Goal: Task Accomplishment & Management: Complete application form

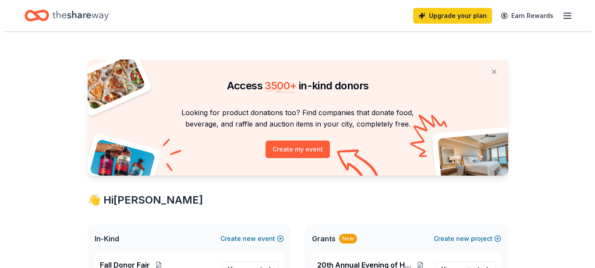
scroll to position [132, 0]
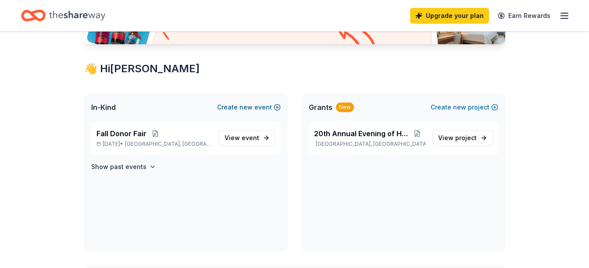
click at [274, 110] on button "Create new event" at bounding box center [249, 107] width 64 height 11
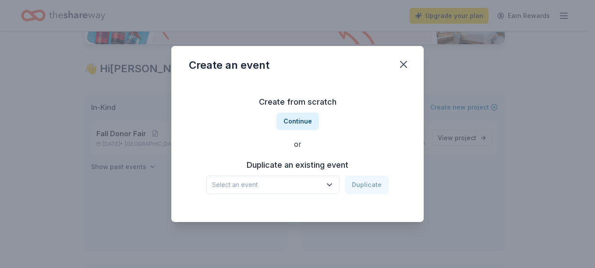
click at [267, 185] on span "Select an event" at bounding box center [267, 185] width 110 height 11
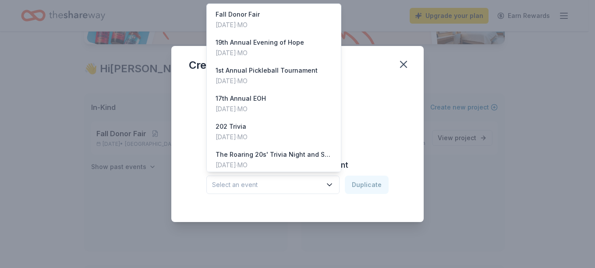
click at [267, 185] on span "Select an event" at bounding box center [267, 185] width 110 height 11
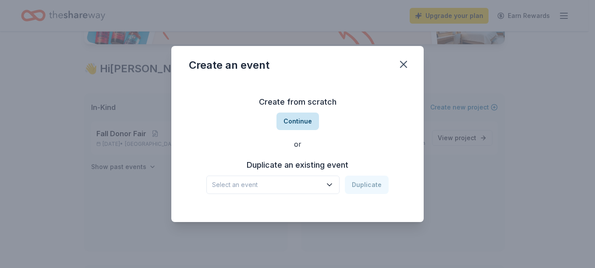
click at [302, 121] on button "Continue" at bounding box center [298, 122] width 43 height 18
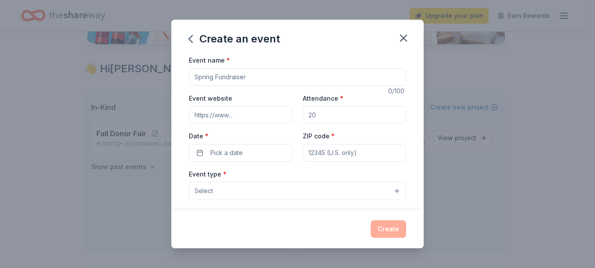
click at [232, 76] on input "Event name *" at bounding box center [297, 77] width 217 height 18
type input "20th Annual Evening of Hope"
click at [244, 114] on input "Event website" at bounding box center [240, 115] width 103 height 18
type input "https://www.hopehappens.org"
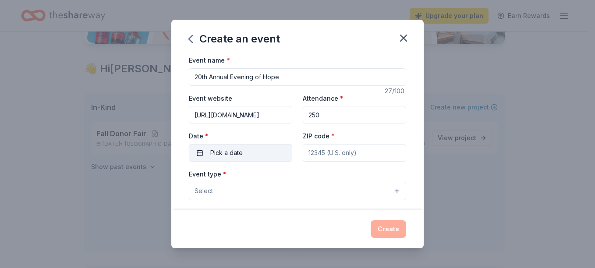
type input "250"
click at [242, 154] on span "Pick a date" at bounding box center [226, 153] width 32 height 11
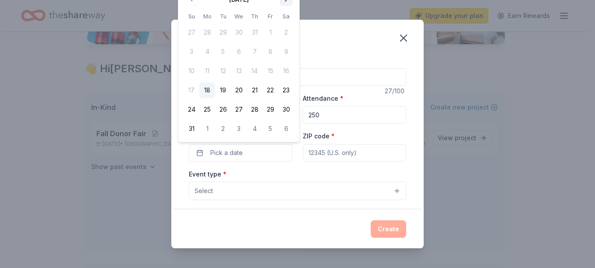
click at [288, 0] on button "Go to next month" at bounding box center [286, -1] width 12 height 12
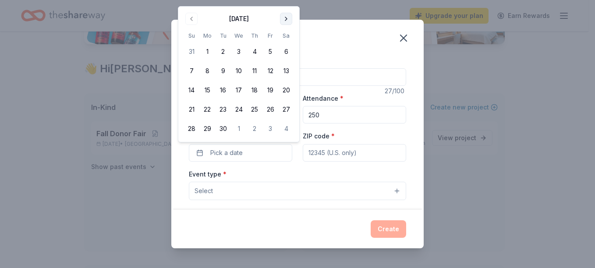
click at [285, 20] on button "Go to next month" at bounding box center [286, 19] width 12 height 12
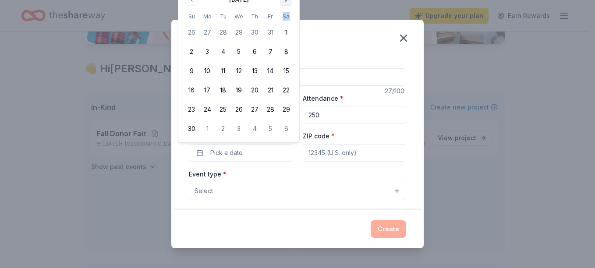
click at [285, 20] on th "Sa" at bounding box center [286, 16] width 16 height 9
click at [288, 3] on button "Go to next month" at bounding box center [286, -1] width 12 height 12
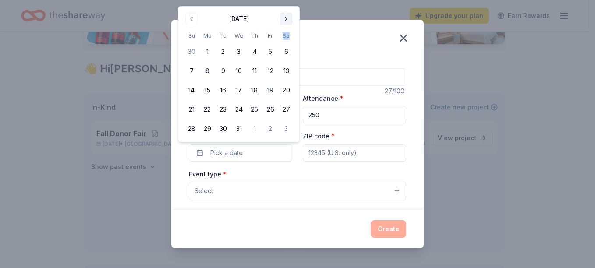
click at [288, 21] on button "Go to next month" at bounding box center [286, 19] width 12 height 12
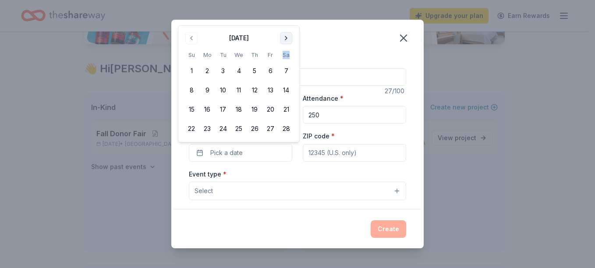
click at [288, 21] on div "Create an event" at bounding box center [297, 37] width 253 height 35
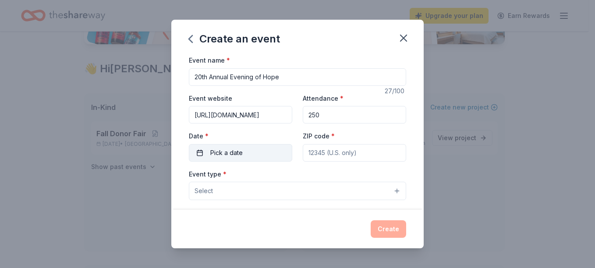
click at [249, 154] on button "Pick a date" at bounding box center [240, 153] width 103 height 18
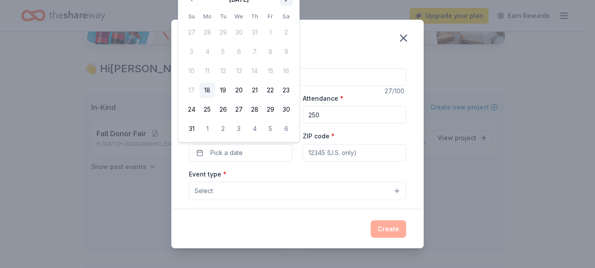
click at [286, 3] on button "Go to next month" at bounding box center [286, -1] width 12 height 12
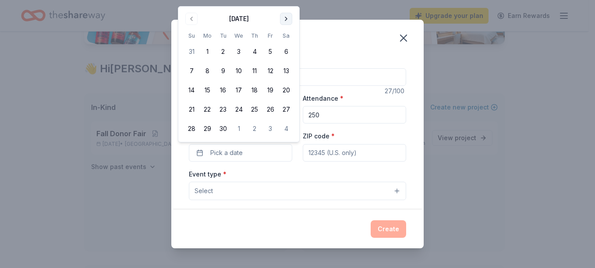
click at [285, 16] on button "Go to next month" at bounding box center [286, 19] width 12 height 12
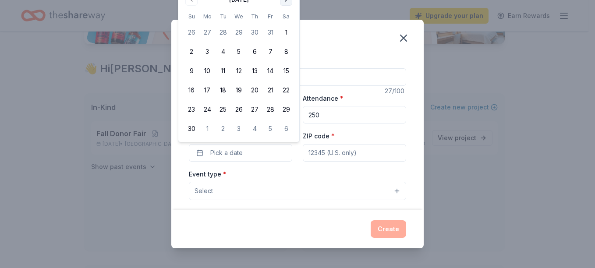
click at [285, 2] on button "Go to next month" at bounding box center [286, -1] width 12 height 12
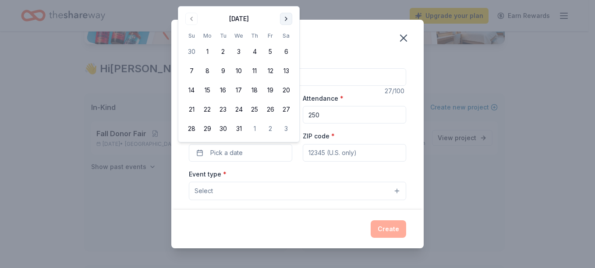
click at [286, 14] on button "Go to next month" at bounding box center [286, 19] width 12 height 12
click at [286, 18] on button "Go to next month" at bounding box center [286, 19] width 12 height 12
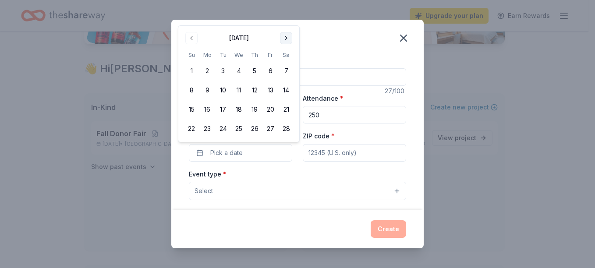
click at [286, 38] on button "Go to next month" at bounding box center [286, 38] width 12 height 12
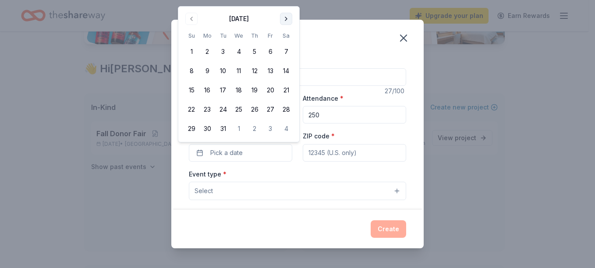
click at [288, 20] on button "Go to next month" at bounding box center [286, 19] width 12 height 12
click at [287, 93] on button "18" at bounding box center [286, 90] width 16 height 16
click at [357, 155] on input "ZIP code *" at bounding box center [354, 153] width 103 height 18
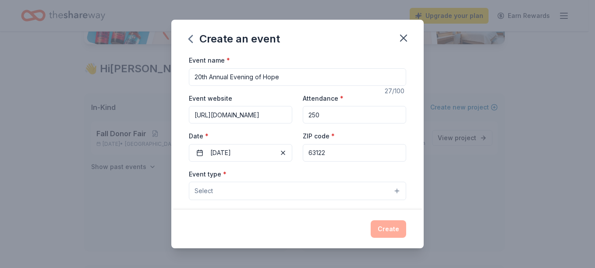
type input "63122"
click at [384, 192] on button "Select" at bounding box center [297, 191] width 217 height 18
click at [388, 189] on button "Select" at bounding box center [297, 191] width 217 height 18
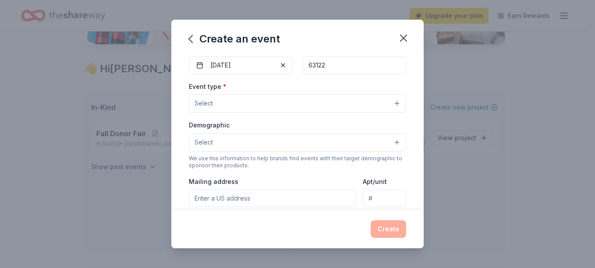
click at [389, 103] on button "Select" at bounding box center [297, 103] width 217 height 18
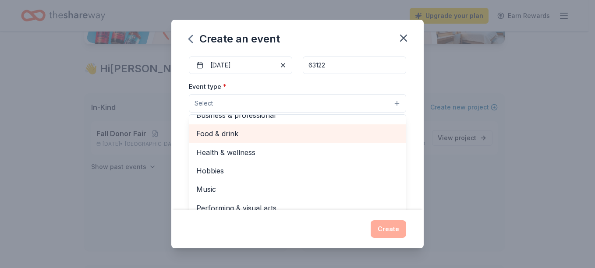
scroll to position [0, 0]
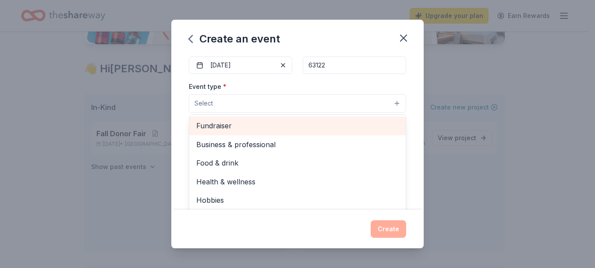
click at [218, 128] on span "Fundraiser" at bounding box center [297, 125] width 203 height 11
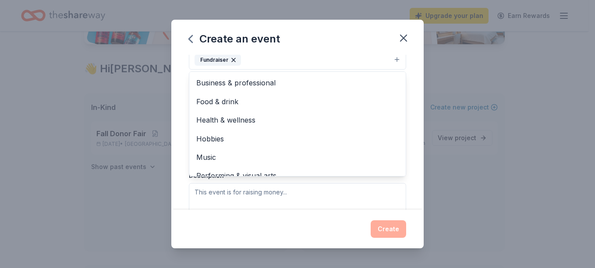
click at [410, 172] on div "Event name * 20th Annual Evening of Hope 27 /100 Event website https://www.hope…" at bounding box center [297, 132] width 253 height 155
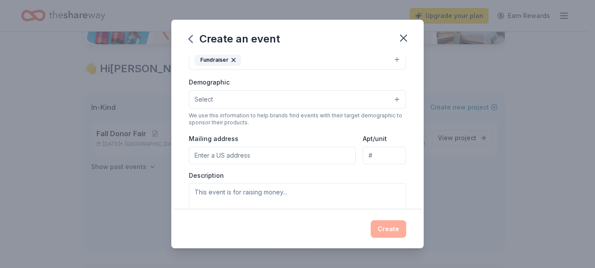
scroll to position [127, 0]
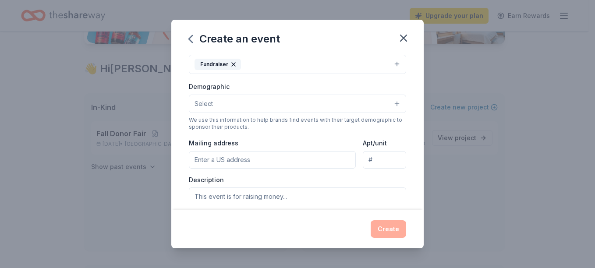
click at [390, 101] on button "Select" at bounding box center [297, 104] width 217 height 18
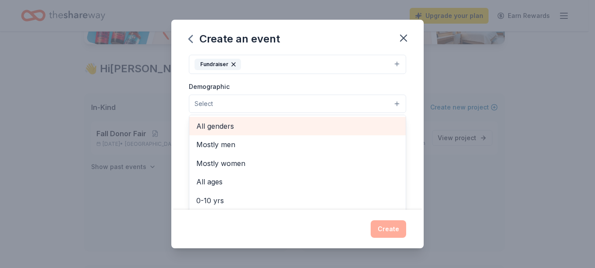
click at [206, 126] on span "All genders" at bounding box center [297, 126] width 203 height 11
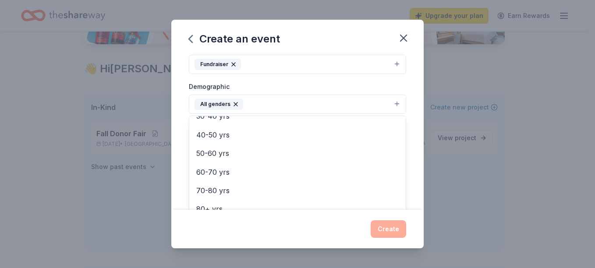
scroll to position [0, 0]
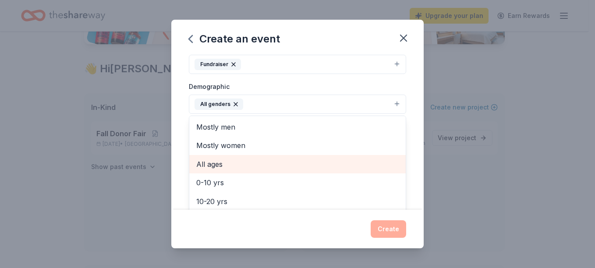
click at [201, 160] on span "All ages" at bounding box center [297, 164] width 203 height 11
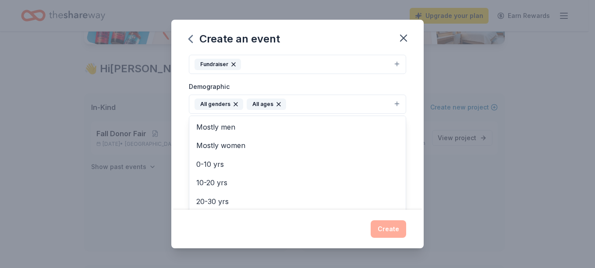
click at [408, 96] on div "Event name * 20th Annual Evening of Hope 27 /100 Event website https://www.hope…" at bounding box center [297, 132] width 253 height 155
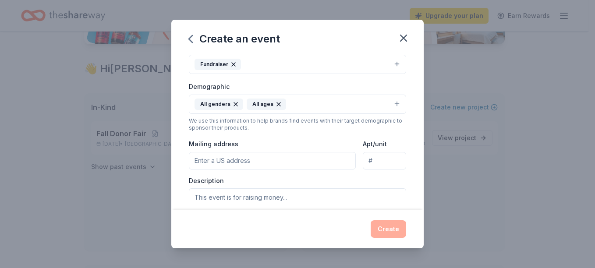
click at [289, 161] on input "Mailing address" at bounding box center [272, 161] width 167 height 18
type input "117 North Kirkwood Road, St. Louis, MO, 63122"
click at [379, 159] on input "Apt/unit" at bounding box center [384, 161] width 43 height 18
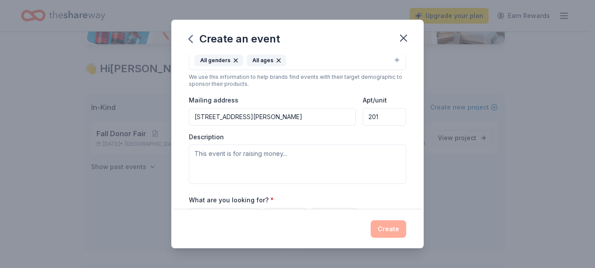
scroll to position [215, 0]
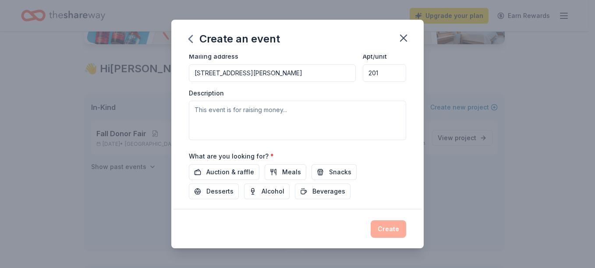
type input "201"
click at [263, 125] on textarea at bounding box center [297, 120] width 217 height 39
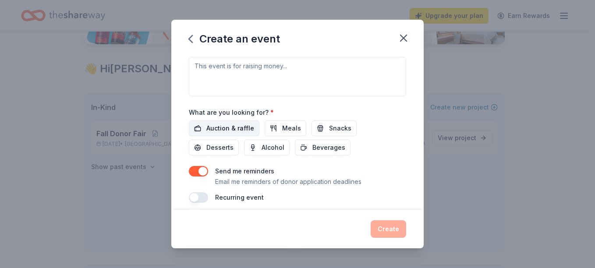
click at [237, 130] on span "Auction & raffle" at bounding box center [230, 128] width 48 height 11
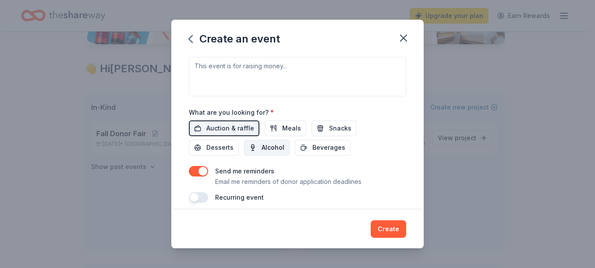
click at [262, 148] on span "Alcohol" at bounding box center [273, 147] width 23 height 11
click at [330, 150] on span "Beverages" at bounding box center [329, 147] width 33 height 11
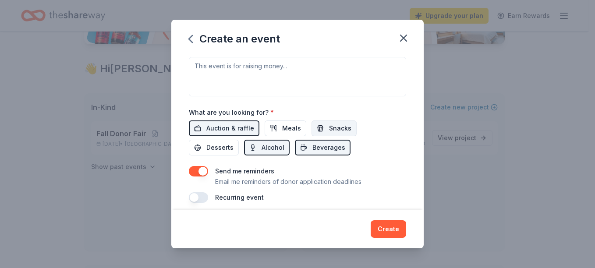
click at [333, 126] on span "Snacks" at bounding box center [340, 128] width 22 height 11
click at [227, 147] on span "Desserts" at bounding box center [219, 147] width 27 height 11
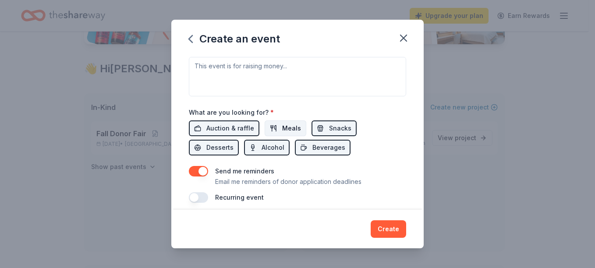
click at [285, 127] on span "Meals" at bounding box center [291, 128] width 19 height 11
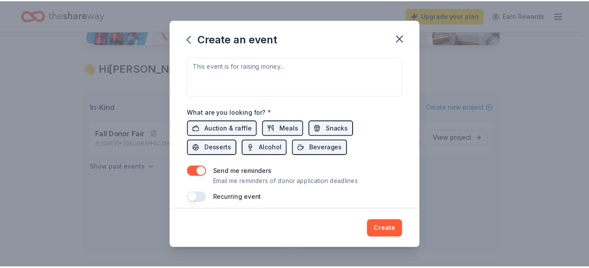
scroll to position [266, 0]
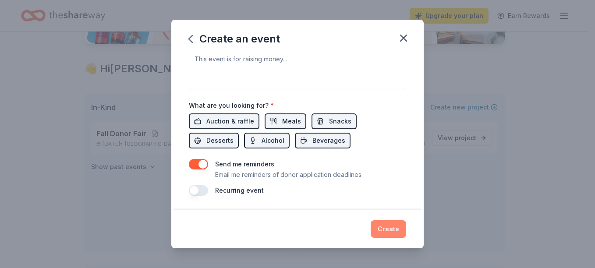
click at [392, 227] on button "Create" at bounding box center [389, 230] width 36 height 18
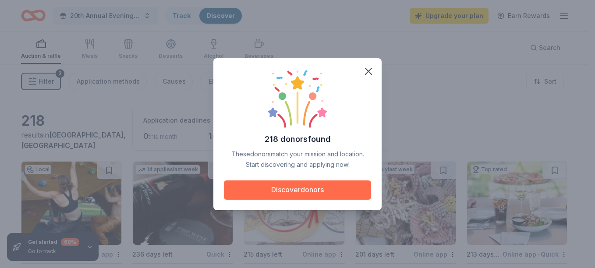
click at [301, 192] on button "Discover donors" at bounding box center [297, 190] width 147 height 19
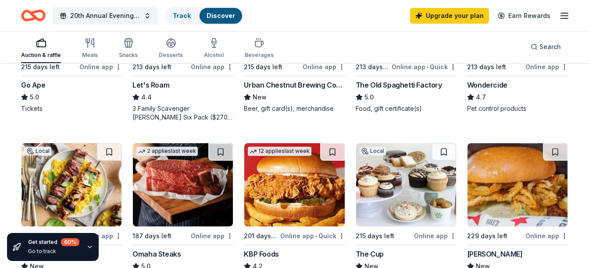
scroll to position [570, 0]
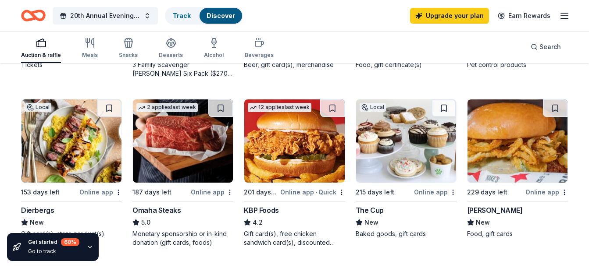
click at [538, 146] on img at bounding box center [517, 141] width 100 height 83
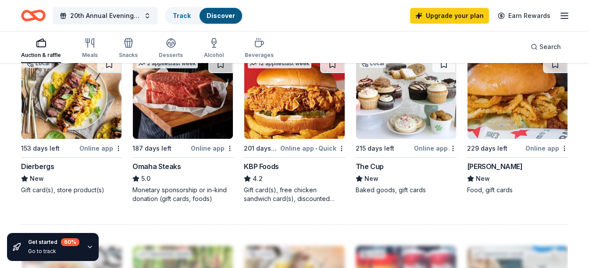
click at [409, 108] on img at bounding box center [406, 97] width 100 height 83
click at [155, 124] on img at bounding box center [183, 97] width 100 height 83
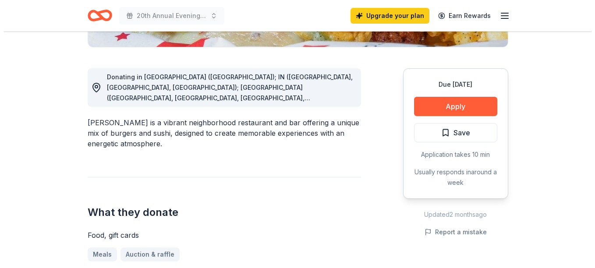
scroll to position [263, 0]
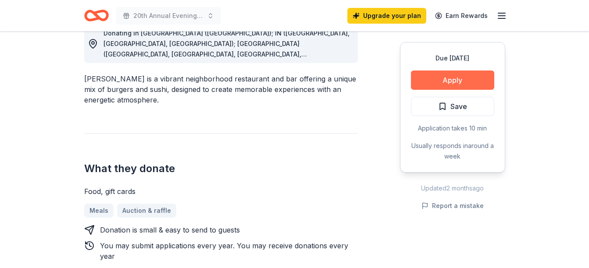
click at [438, 78] on button "Apply" at bounding box center [452, 80] width 83 height 19
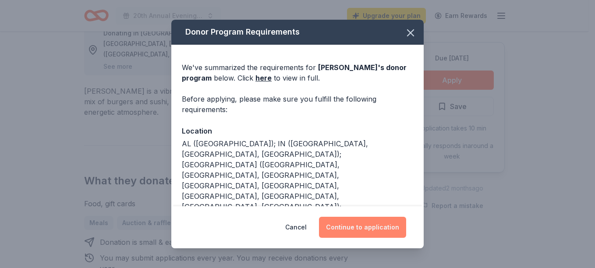
click at [356, 223] on button "Continue to application" at bounding box center [362, 227] width 87 height 21
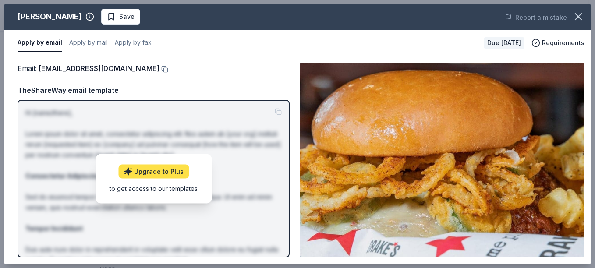
click at [137, 173] on link "Upgrade to Plus" at bounding box center [153, 171] width 71 height 14
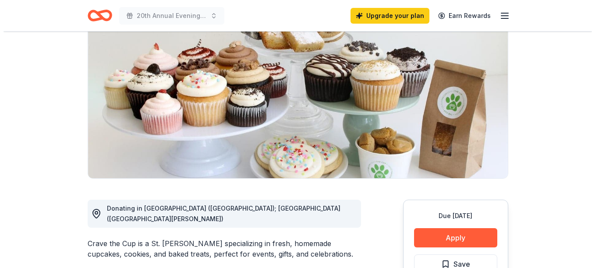
scroll to position [175, 0]
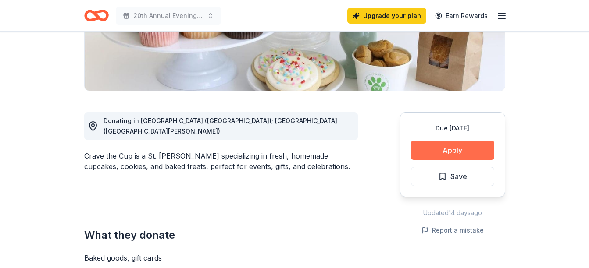
click at [447, 150] on button "Apply" at bounding box center [452, 150] width 83 height 19
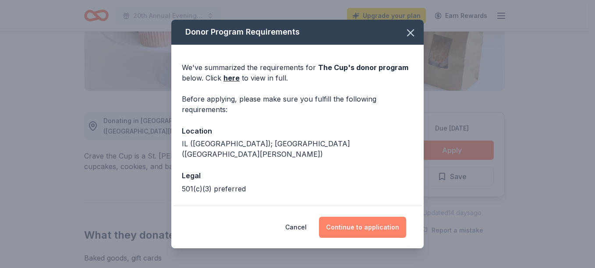
click at [348, 229] on button "Continue to application" at bounding box center [362, 227] width 87 height 21
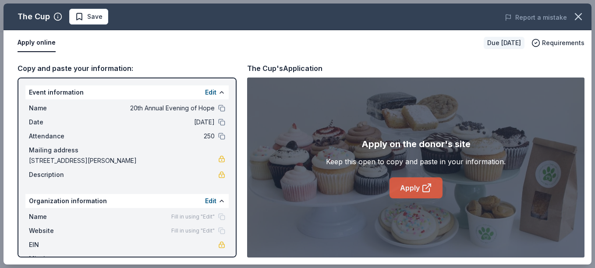
click at [418, 190] on link "Apply" at bounding box center [416, 188] width 53 height 21
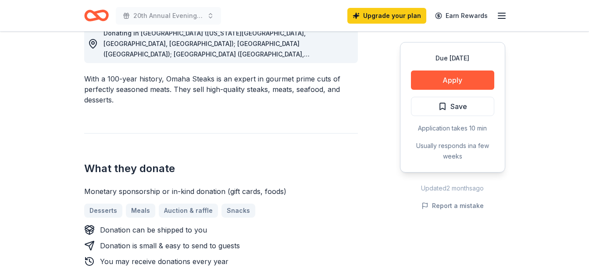
scroll to position [307, 0]
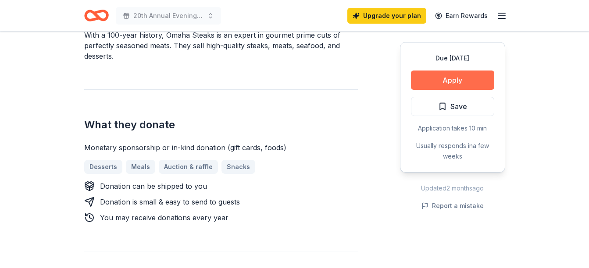
click at [463, 82] on button "Apply" at bounding box center [452, 80] width 83 height 19
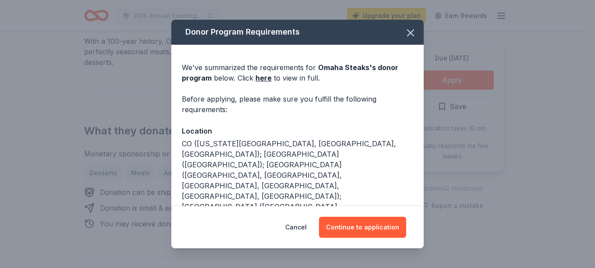
scroll to position [44, 0]
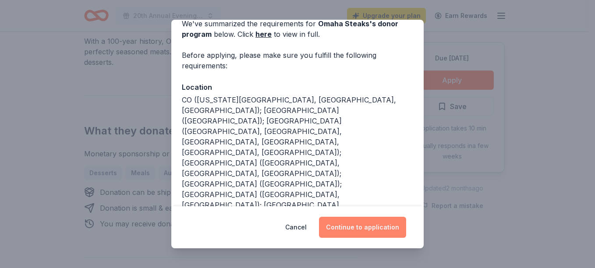
click at [375, 225] on button "Continue to application" at bounding box center [362, 227] width 87 height 21
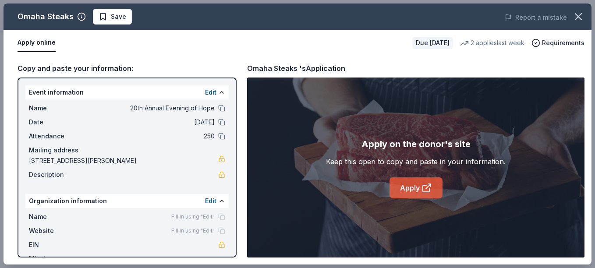
click at [402, 187] on link "Apply" at bounding box center [416, 188] width 53 height 21
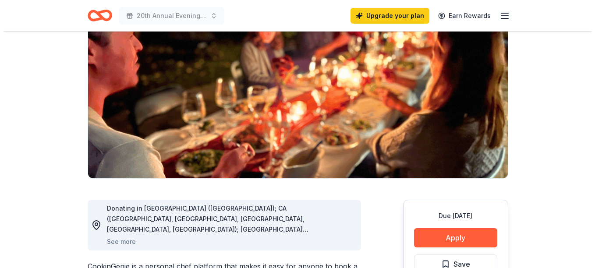
scroll to position [132, 0]
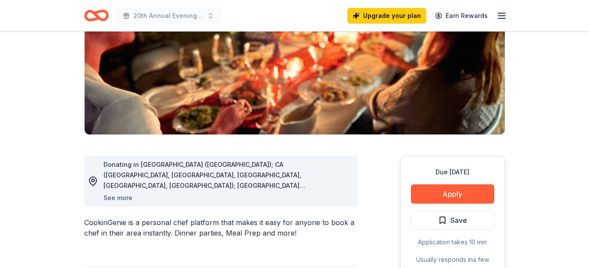
click at [125, 199] on button "See more" at bounding box center [117, 198] width 29 height 11
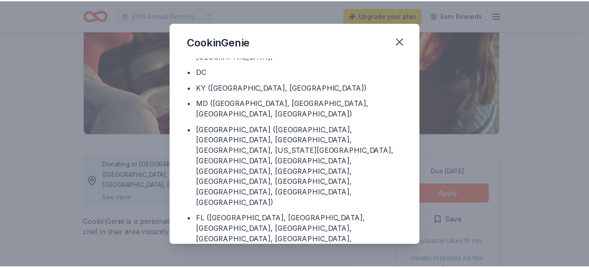
scroll to position [0, 0]
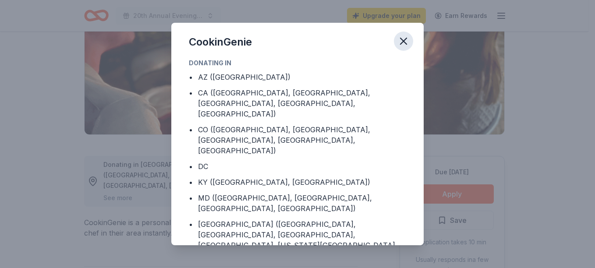
click at [405, 40] on icon "button" at bounding box center [404, 41] width 6 height 6
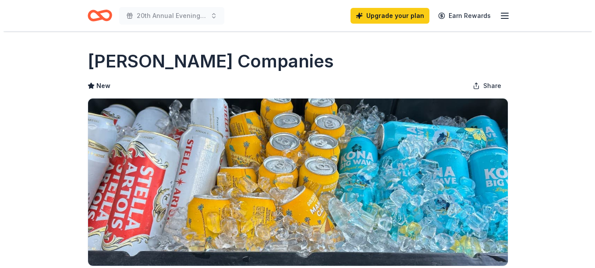
scroll to position [132, 0]
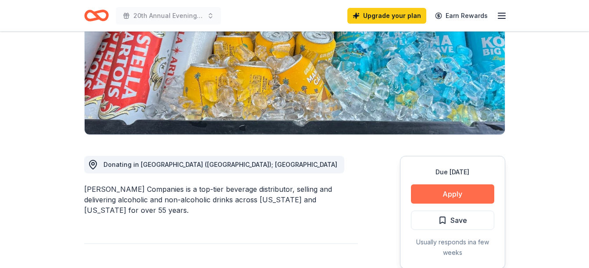
click at [442, 192] on button "Apply" at bounding box center [452, 194] width 83 height 19
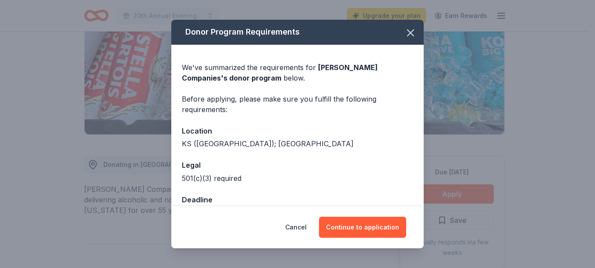
scroll to position [24, 0]
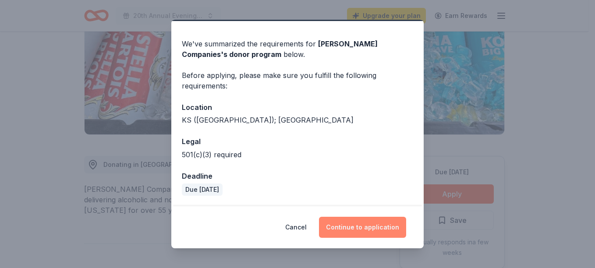
click at [372, 226] on button "Continue to application" at bounding box center [362, 227] width 87 height 21
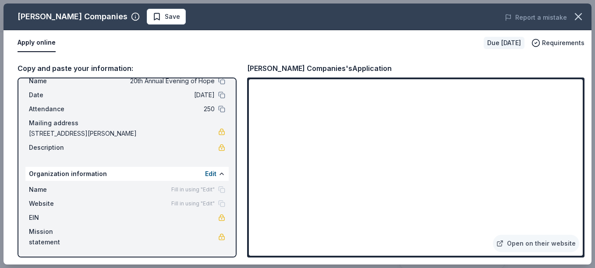
scroll to position [28, 0]
